Goal: Task Accomplishment & Management: Use online tool/utility

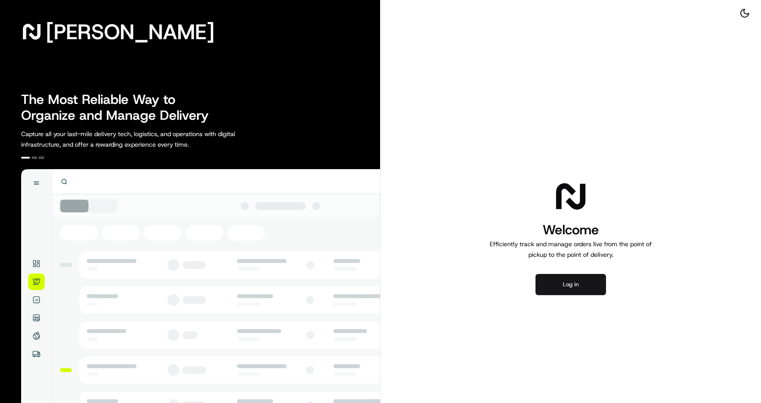
click at [564, 281] on button "Log in" at bounding box center [570, 284] width 70 height 21
